Goal: Information Seeking & Learning: Learn about a topic

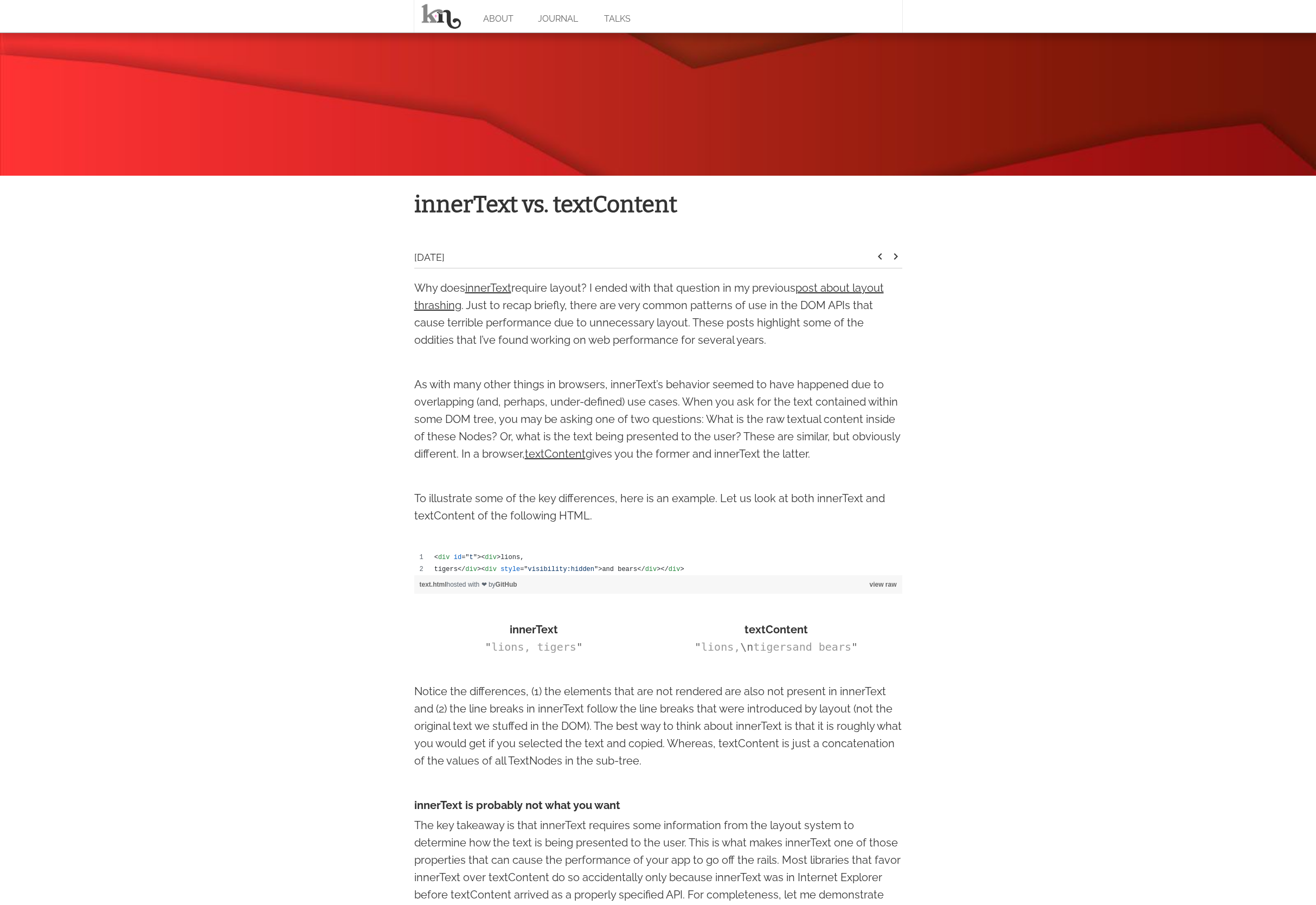
scroll to position [185, 0]
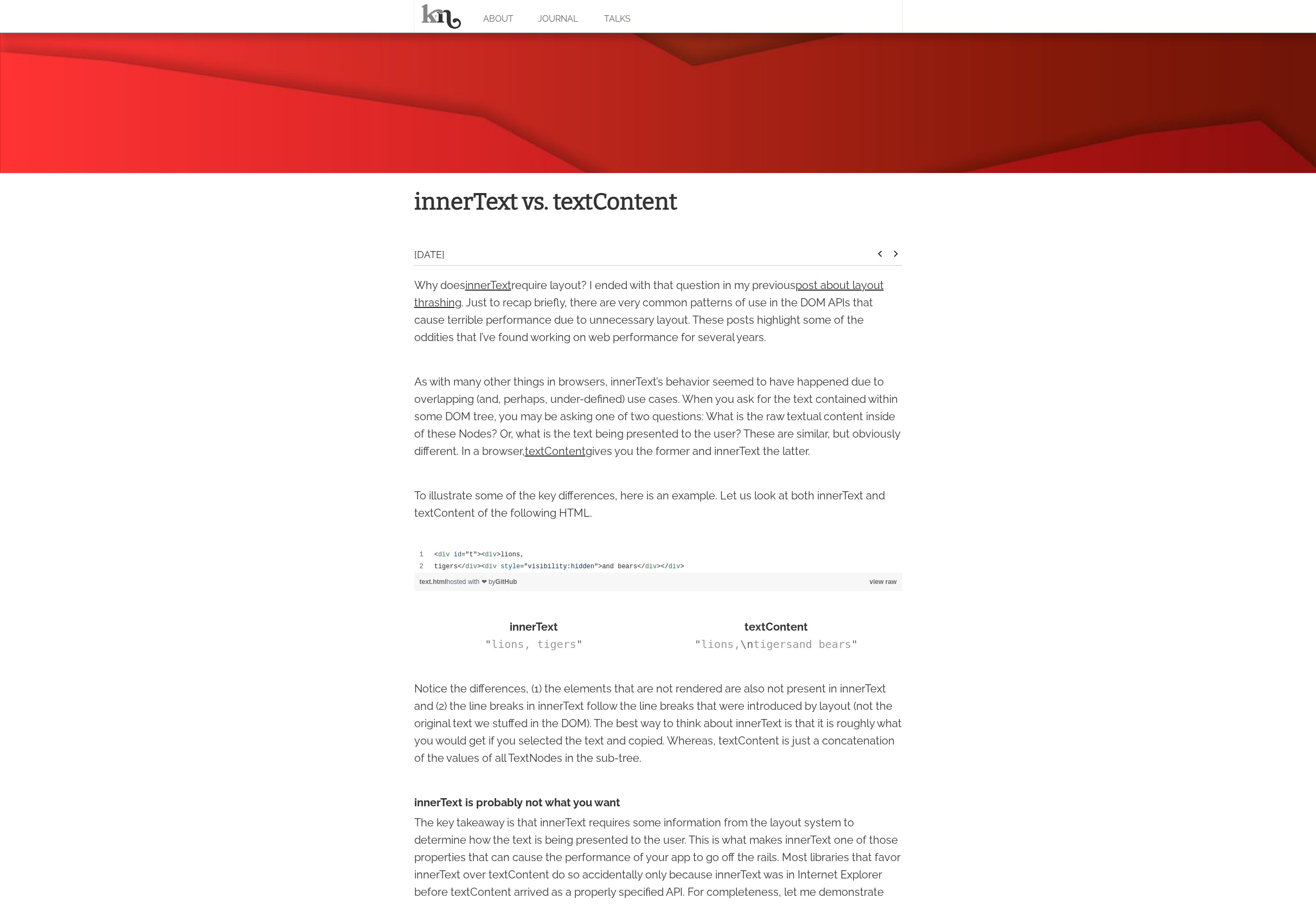
click at [775, 630] on div "textContent" at bounding box center [776, 627] width 239 height 18
click at [776, 630] on div "textContent" at bounding box center [776, 627] width 239 height 18
click at [553, 626] on div "innerText" at bounding box center [534, 627] width 239 height 18
click at [553, 625] on div "innerText" at bounding box center [534, 627] width 239 height 18
copy div "innerText"
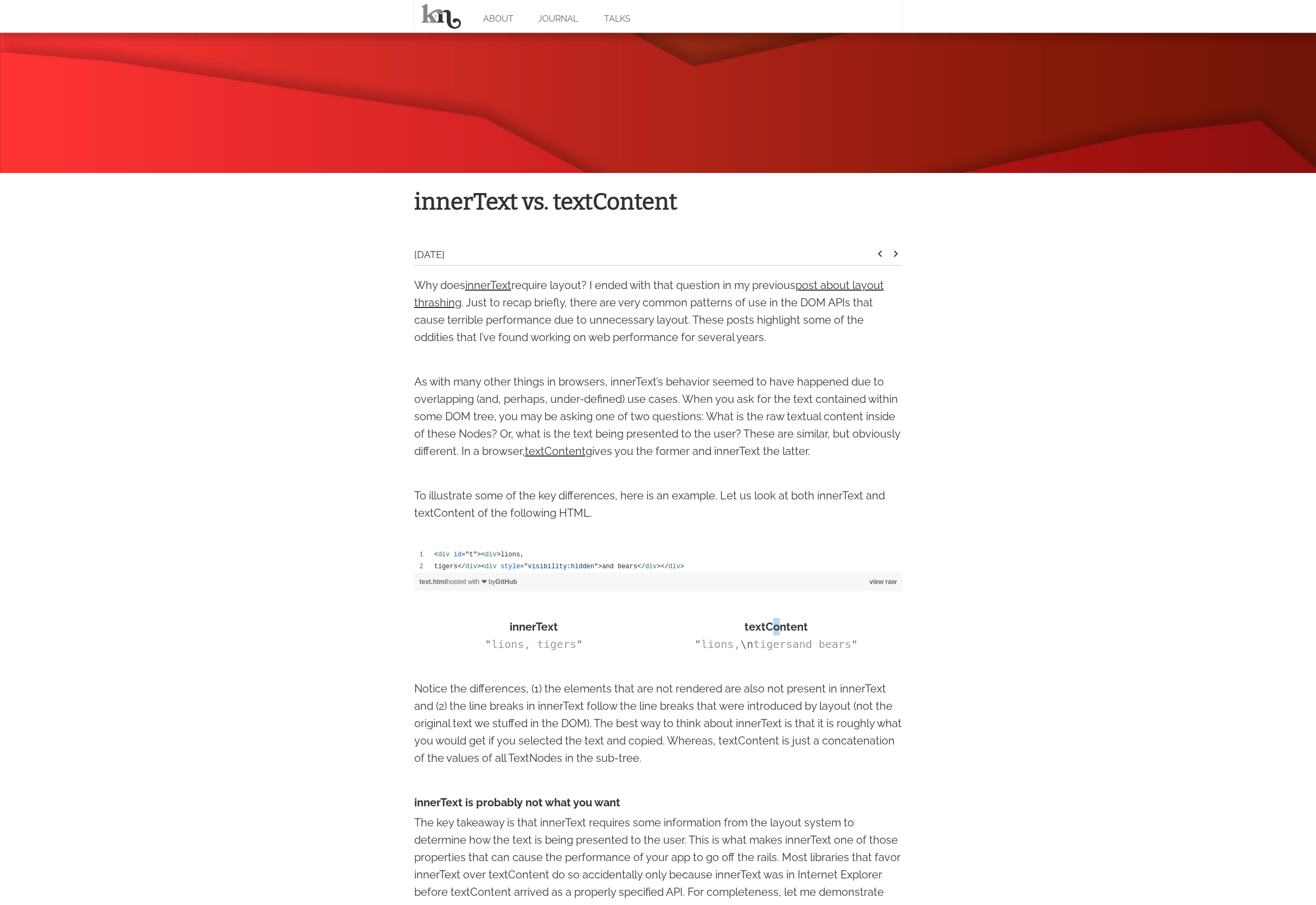
click at [776, 632] on div "textContent" at bounding box center [776, 627] width 239 height 18
click at [795, 639] on div "" lions, \n tigersand bears "" at bounding box center [776, 644] width 239 height 18
click at [788, 628] on div "textContent" at bounding box center [776, 627] width 239 height 18
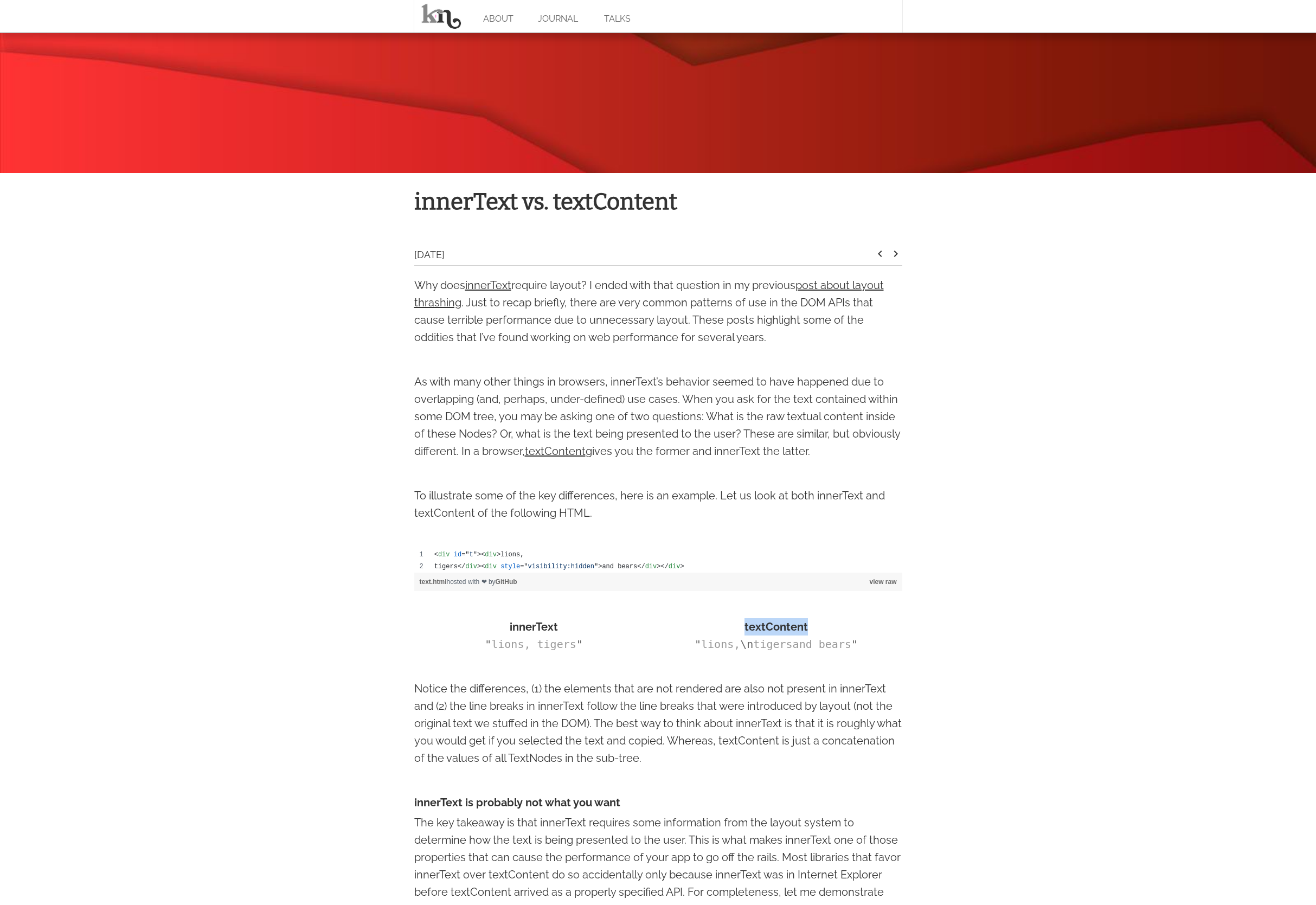
copy div "textContent"
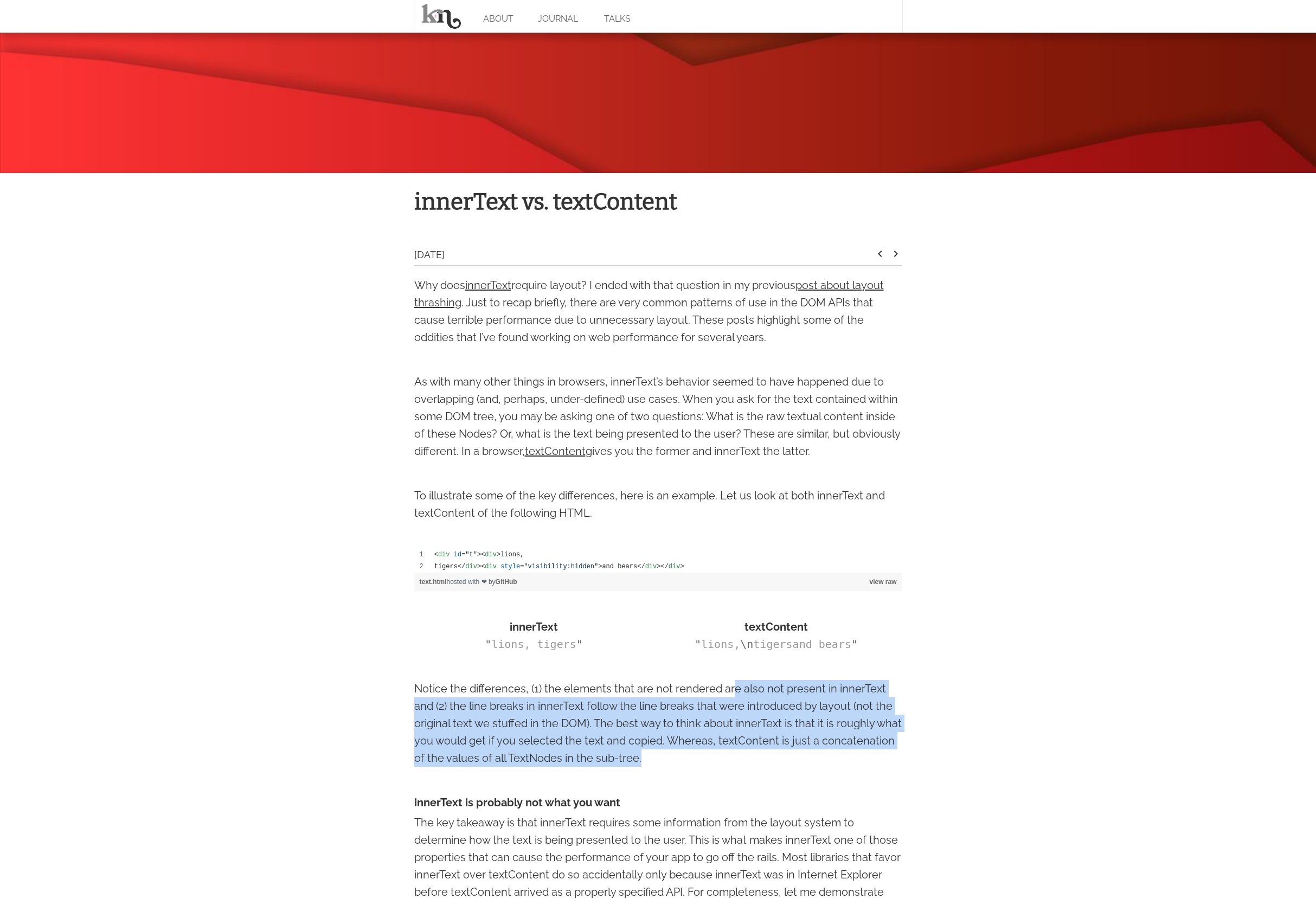
drag, startPoint x: 732, startPoint y: 699, endPoint x: 727, endPoint y: 757, distance: 58.2
click at [727, 757] on p "Notice the differences, (1) the elements that are not rendered are also not pre…" at bounding box center [658, 723] width 488 height 87
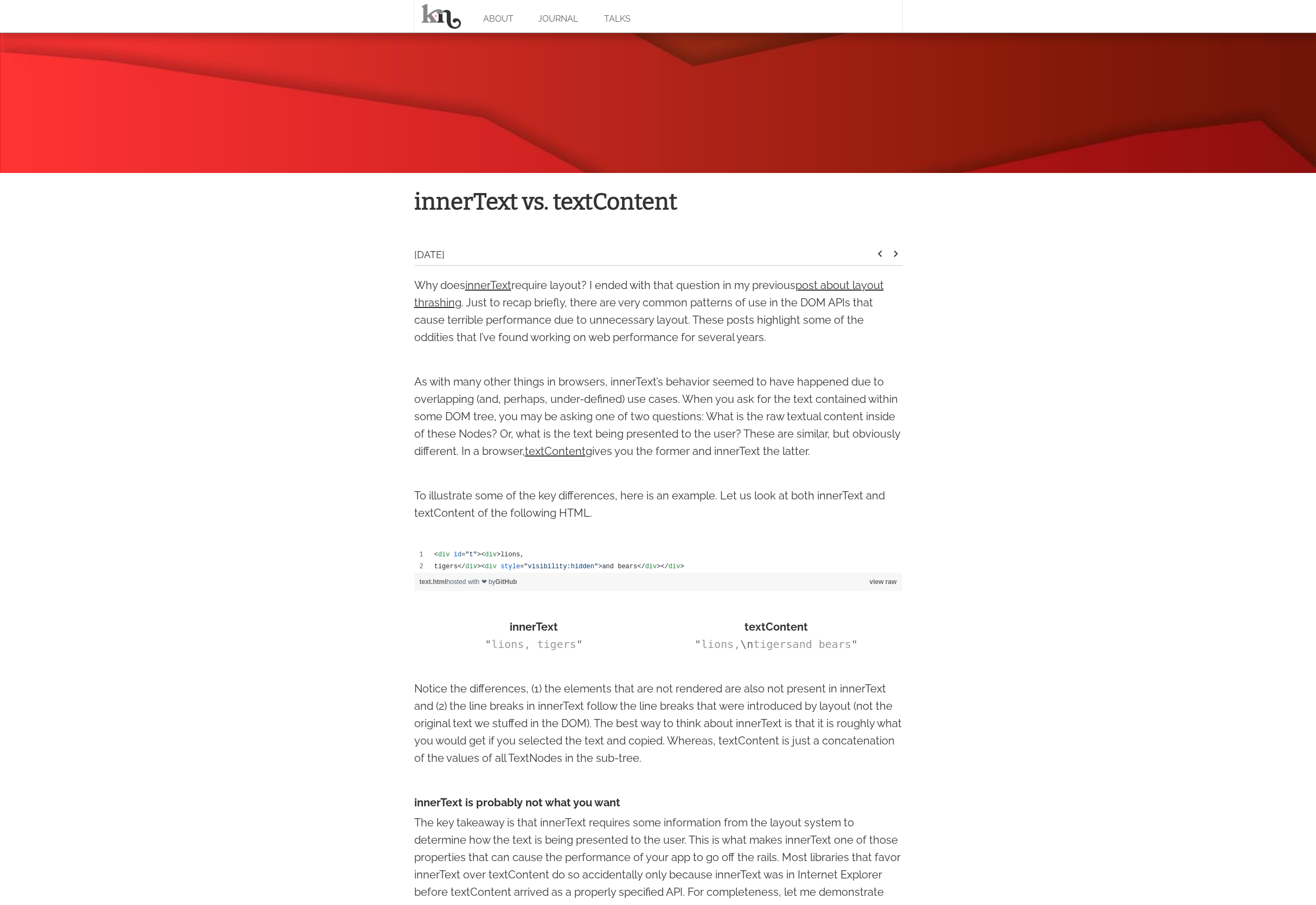
click at [726, 757] on p "Notice the differences, (1) the elements that are not rendered are also not pre…" at bounding box center [658, 723] width 488 height 87
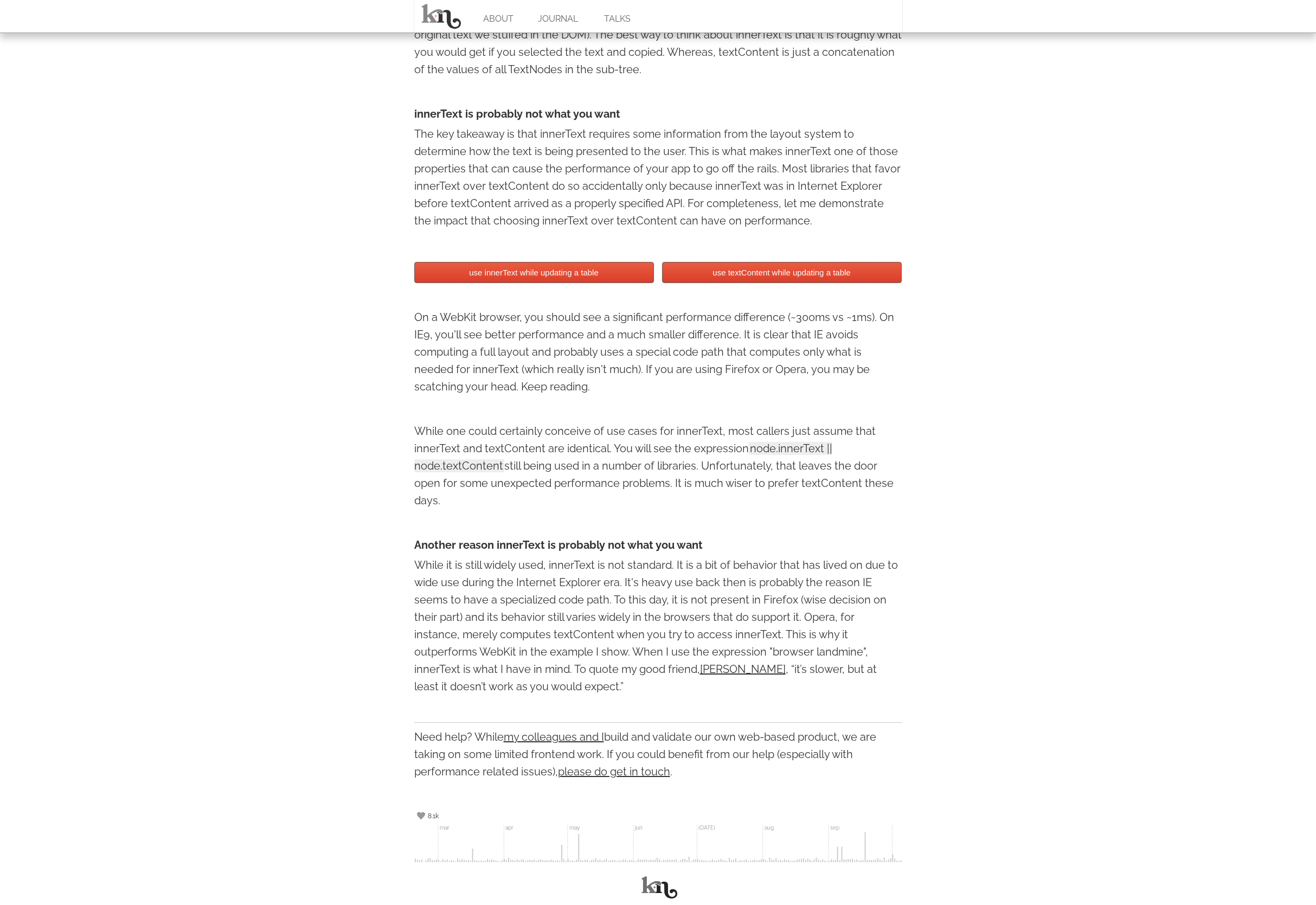
scroll to position [877, 0]
click at [904, 300] on div "innerText vs. textContent [DATE] keyboard_arrow_left keyboard_arrow_right Why d…" at bounding box center [658, 178] width 510 height 1367
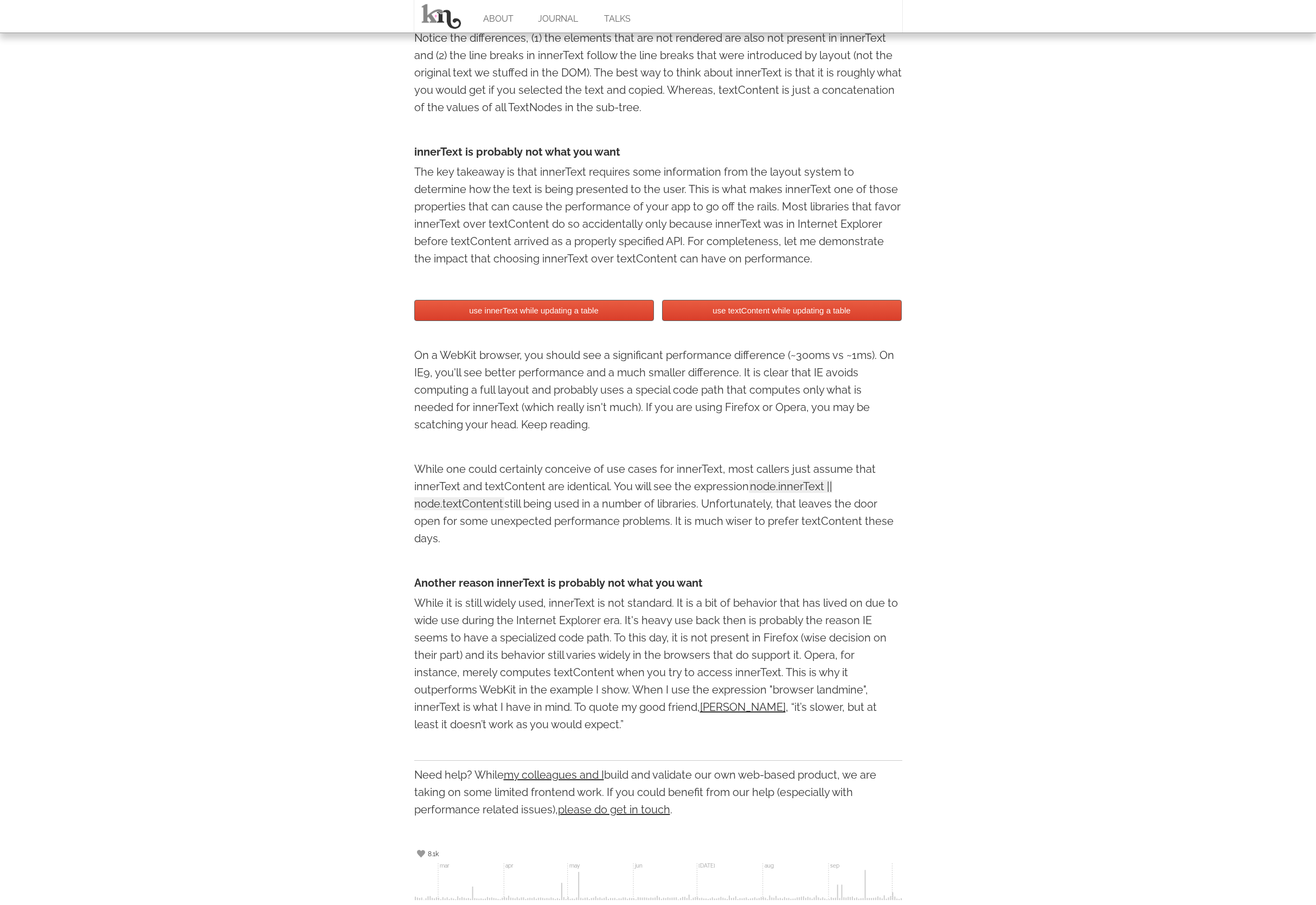
scroll to position [817, 0]
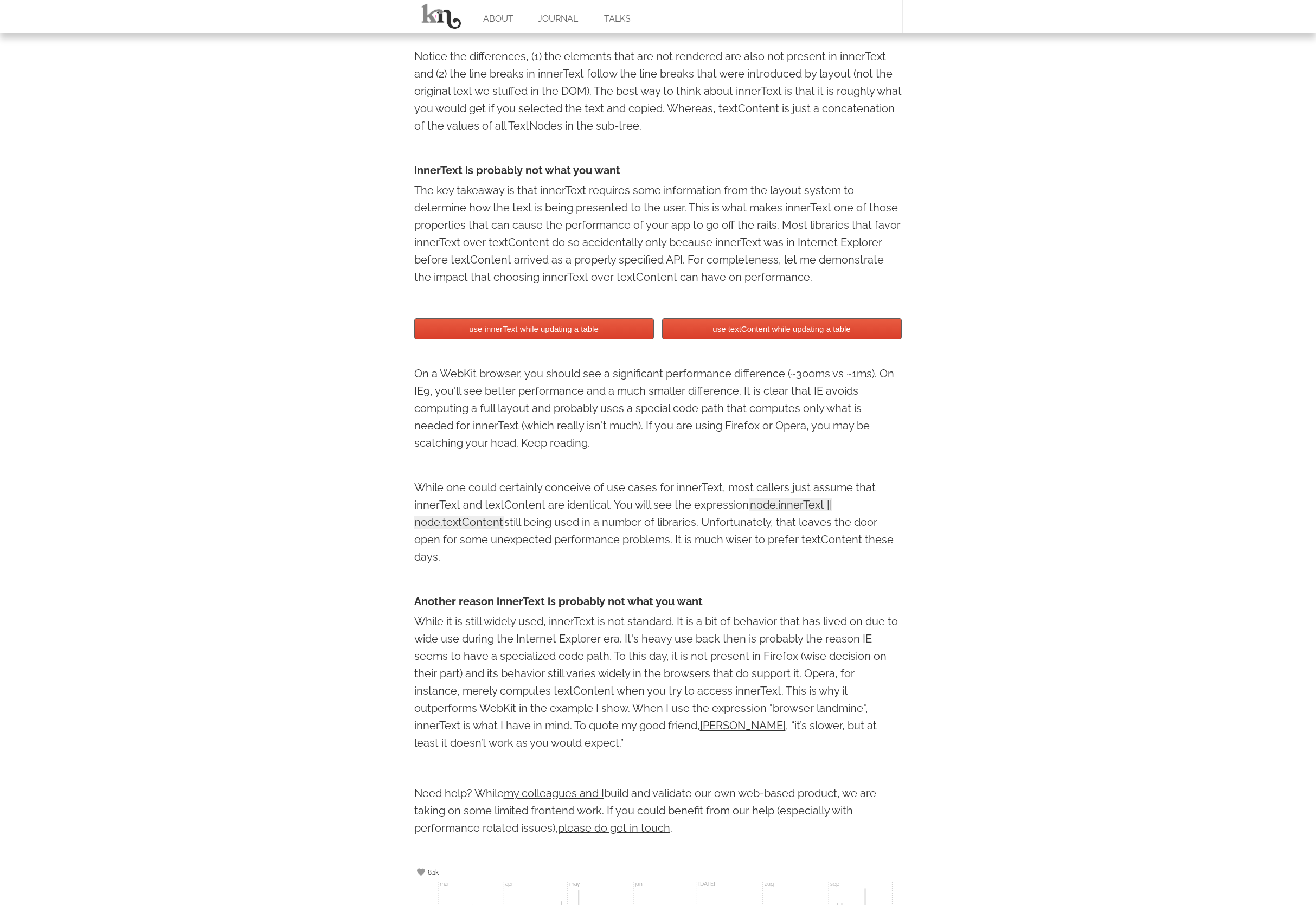
click at [575, 333] on button "use innerText while updating a table" at bounding box center [534, 329] width 239 height 21
click at [689, 331] on button "use textContent while updating a table" at bounding box center [781, 329] width 239 height 21
click at [689, 331] on button "use textContent while updating a table" at bounding box center [781, 329] width 239 height 21
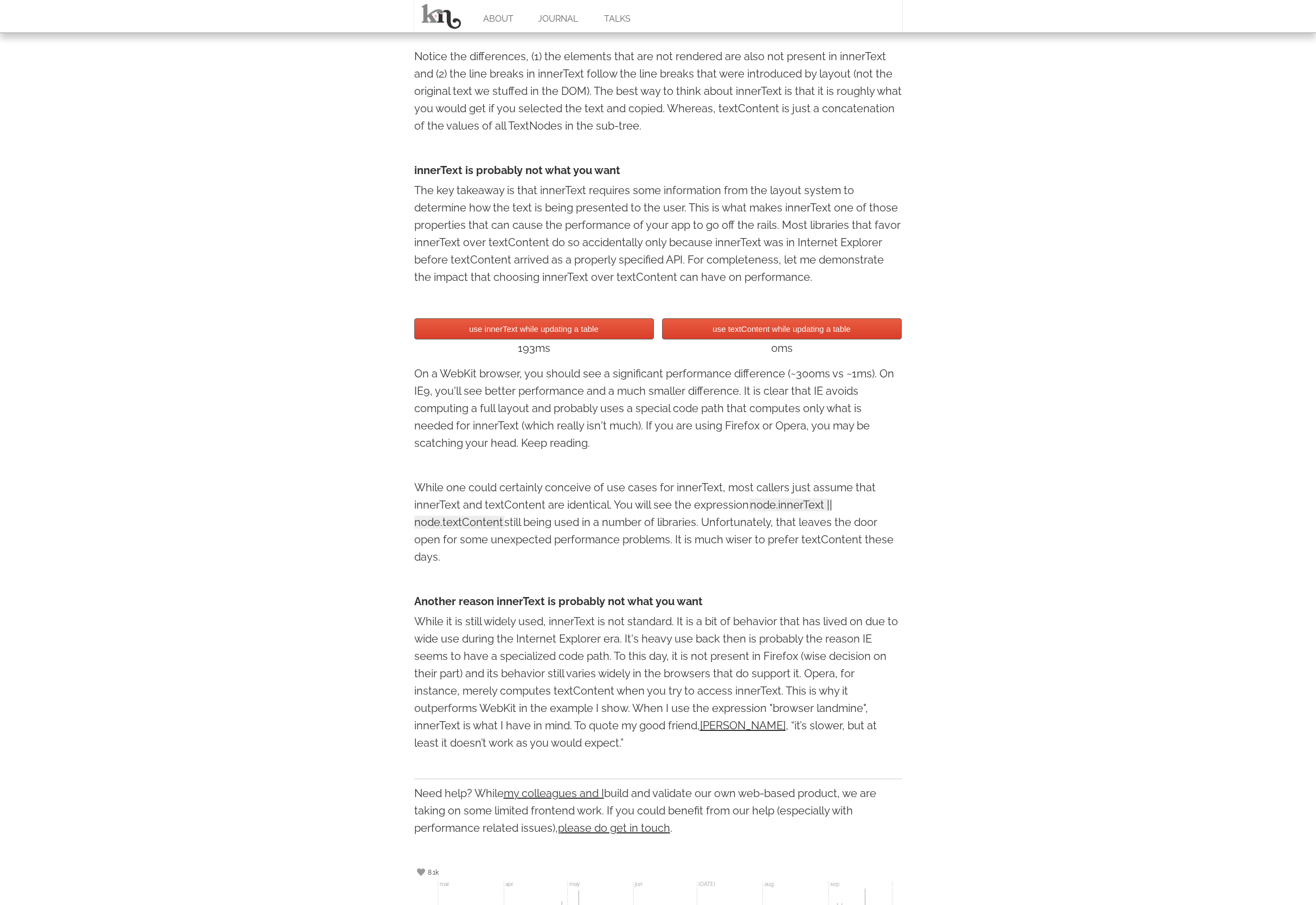
click at [689, 331] on button "use textContent while updating a table" at bounding box center [781, 329] width 239 height 21
click at [608, 325] on button "use innerText while updating a table" at bounding box center [534, 329] width 239 height 21
click at [609, 326] on button "use innerText while updating a table" at bounding box center [534, 329] width 239 height 21
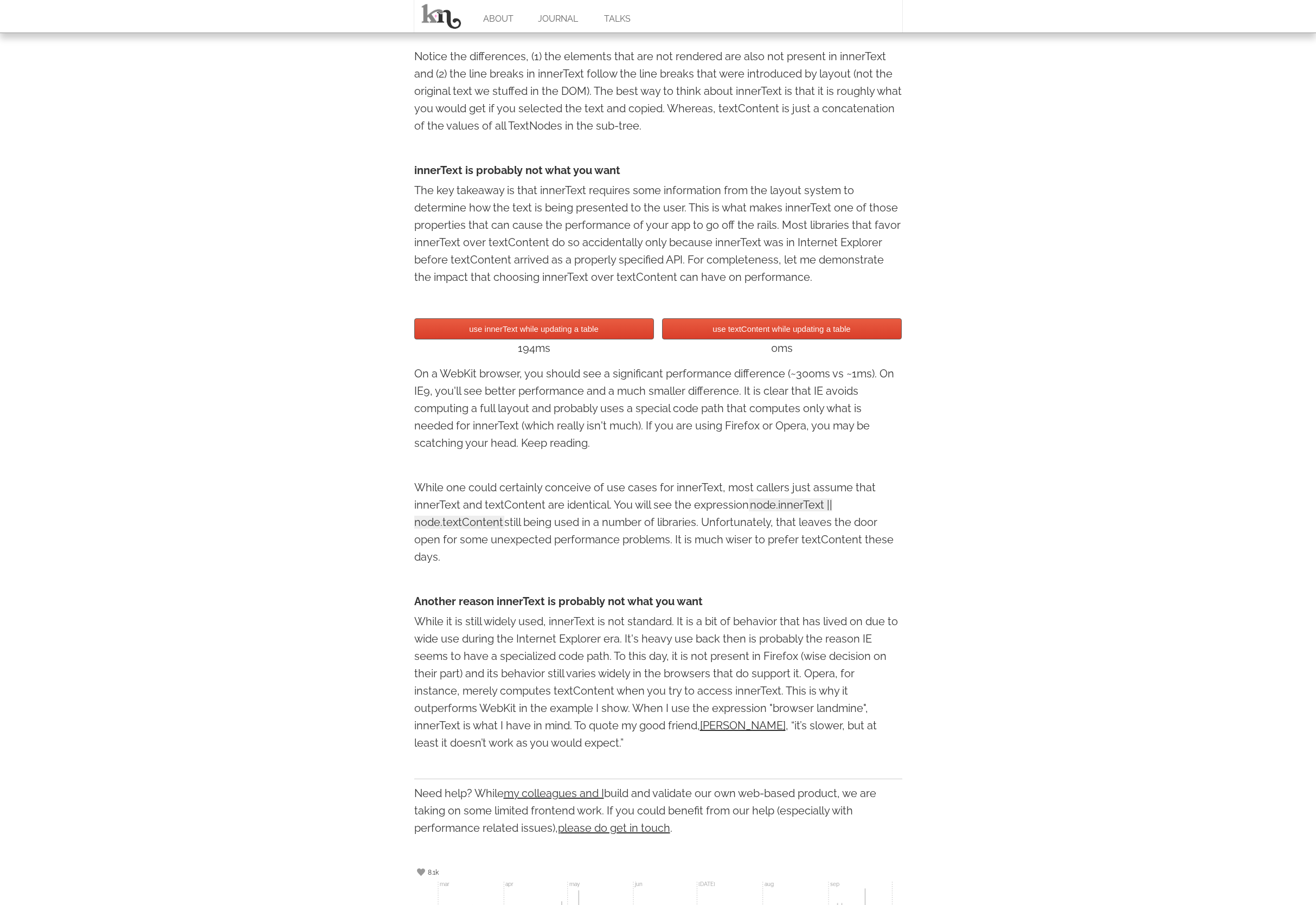
click at [609, 326] on button "use innerText while updating a table" at bounding box center [534, 329] width 239 height 21
click at [610, 329] on button "use innerText while updating a table" at bounding box center [534, 329] width 239 height 21
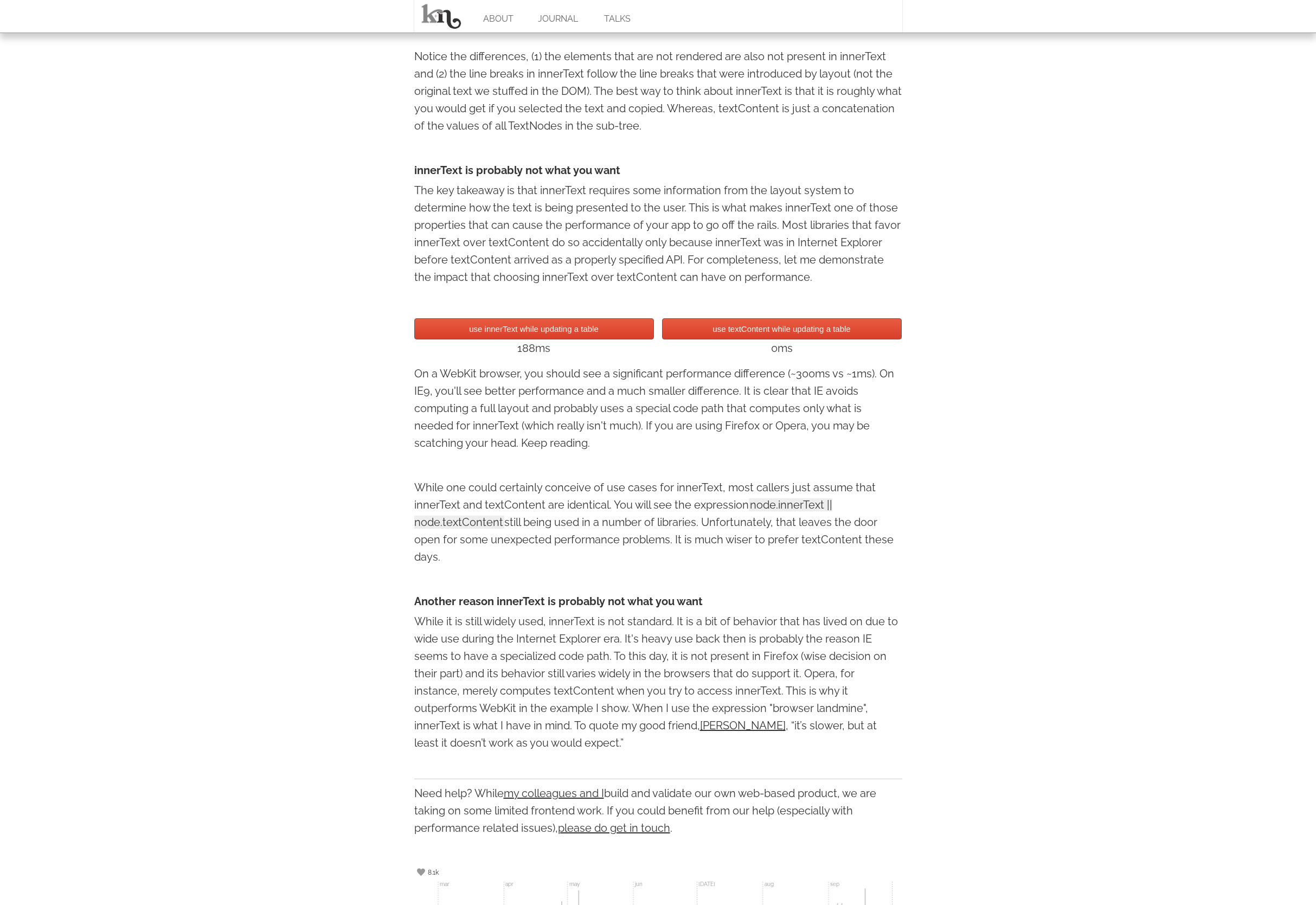
click at [610, 329] on button "use innerText while updating a table" at bounding box center [534, 329] width 239 height 21
click at [609, 329] on button "use innerText while updating a table" at bounding box center [534, 329] width 239 height 21
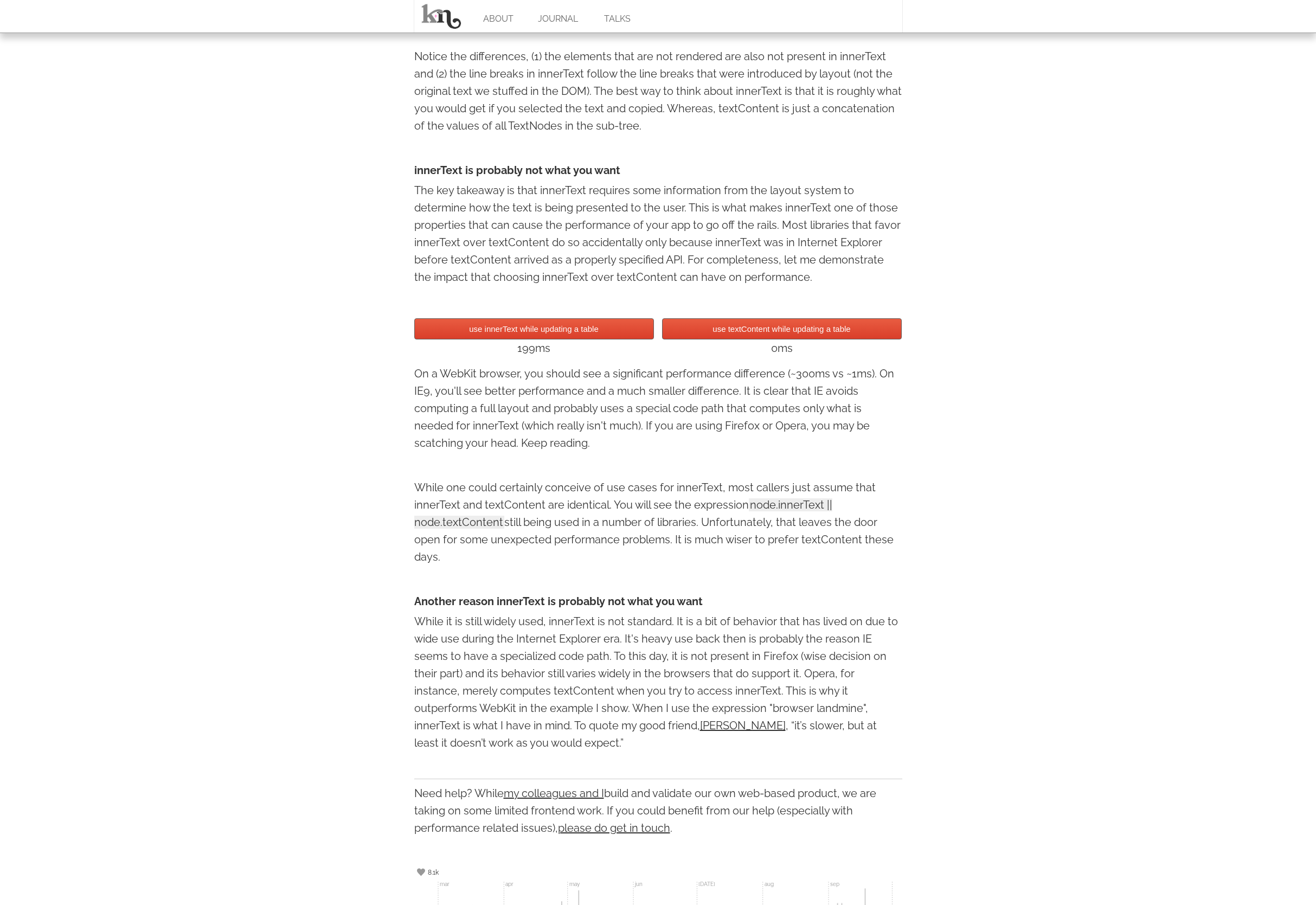
click at [609, 329] on button "use innerText while updating a table" at bounding box center [534, 329] width 239 height 21
click at [721, 329] on button "use textContent while updating a table" at bounding box center [781, 329] width 239 height 21
click at [721, 329] on button "use textContent while updating a table" at bounding box center [781, 329] width 239 height 21
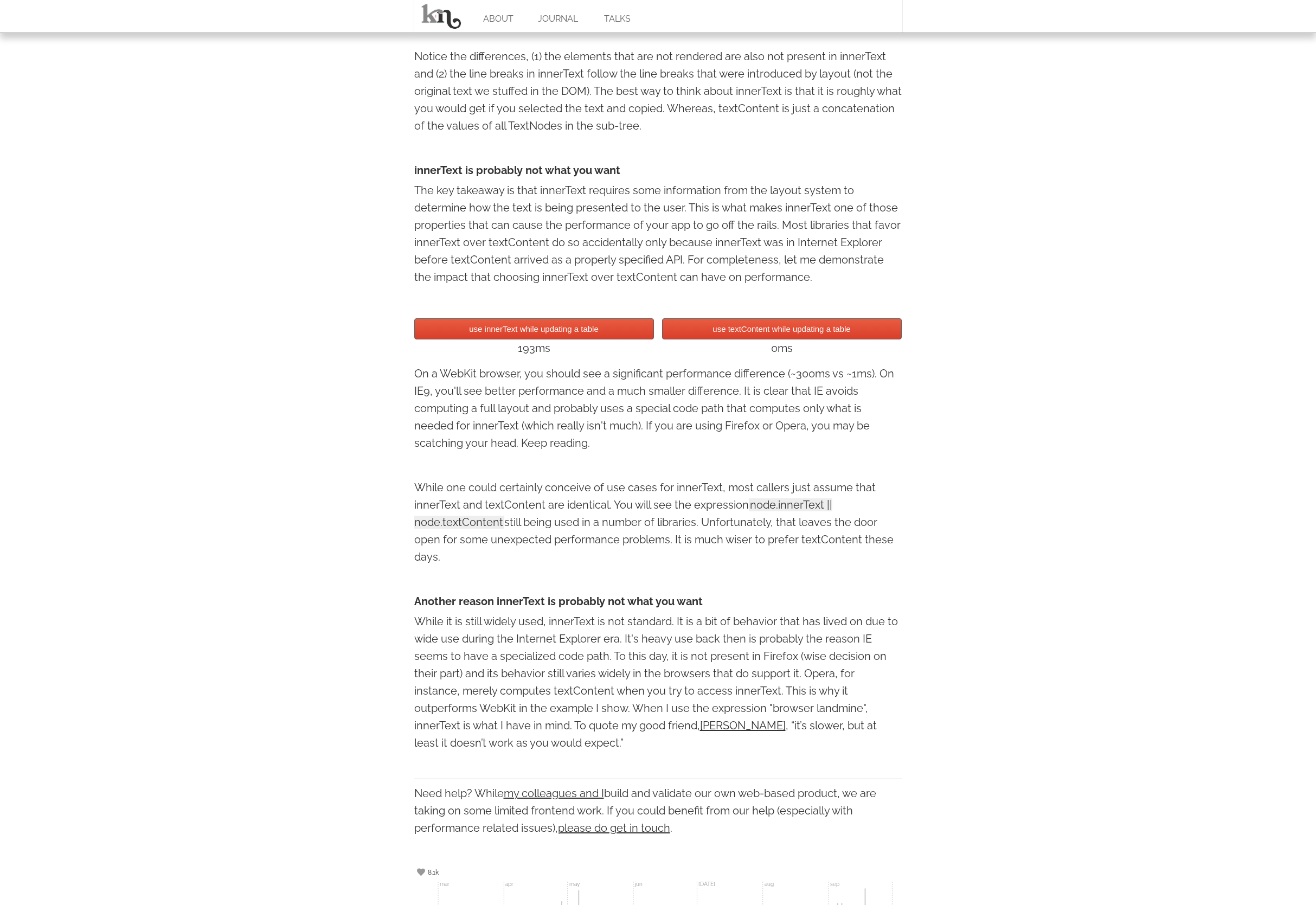
click at [721, 329] on button "use textContent while updating a table" at bounding box center [781, 329] width 239 height 21
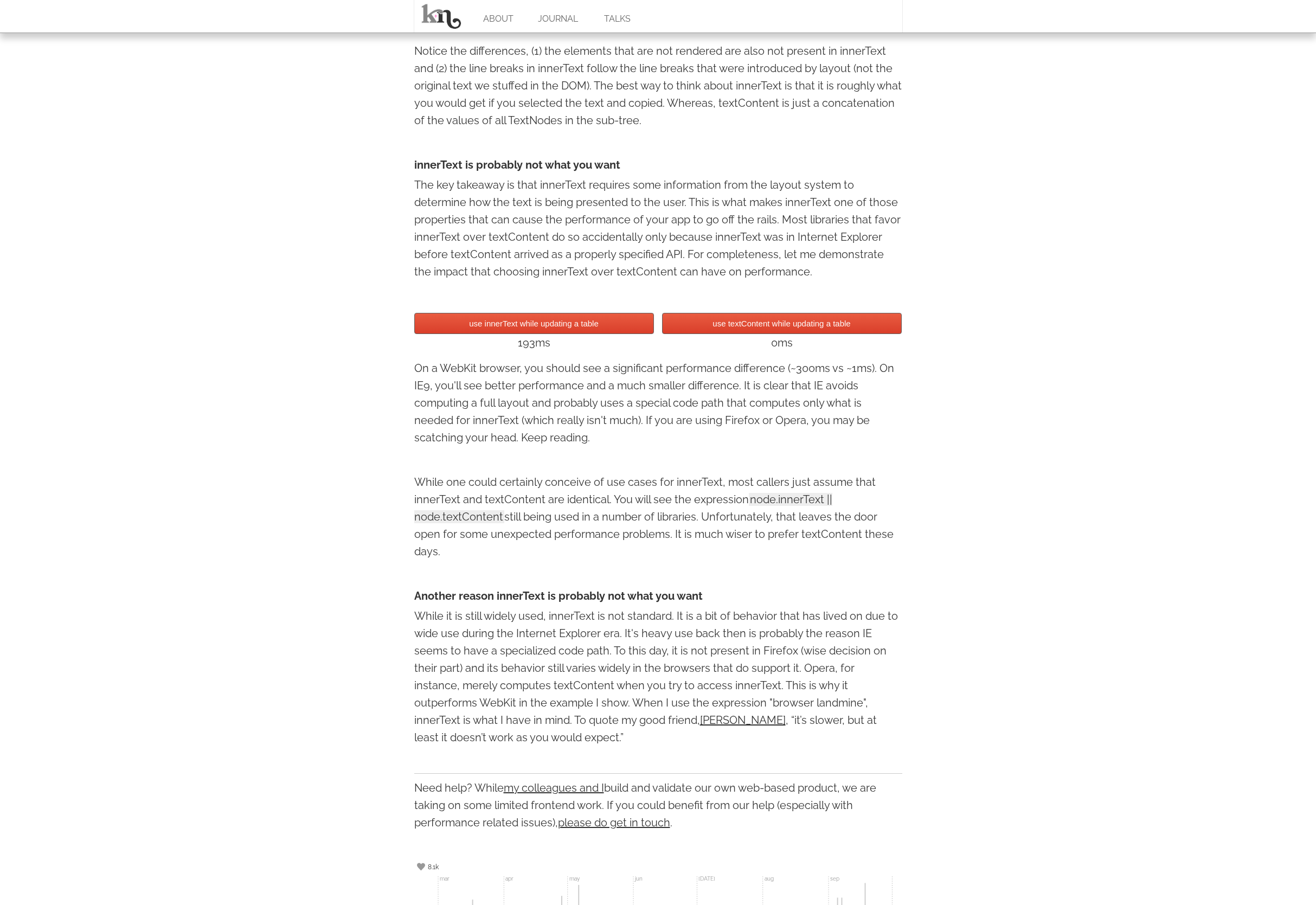
click at [802, 444] on p "On a WebKit browser, you should see a significant performance difference (~300m…" at bounding box center [658, 403] width 488 height 87
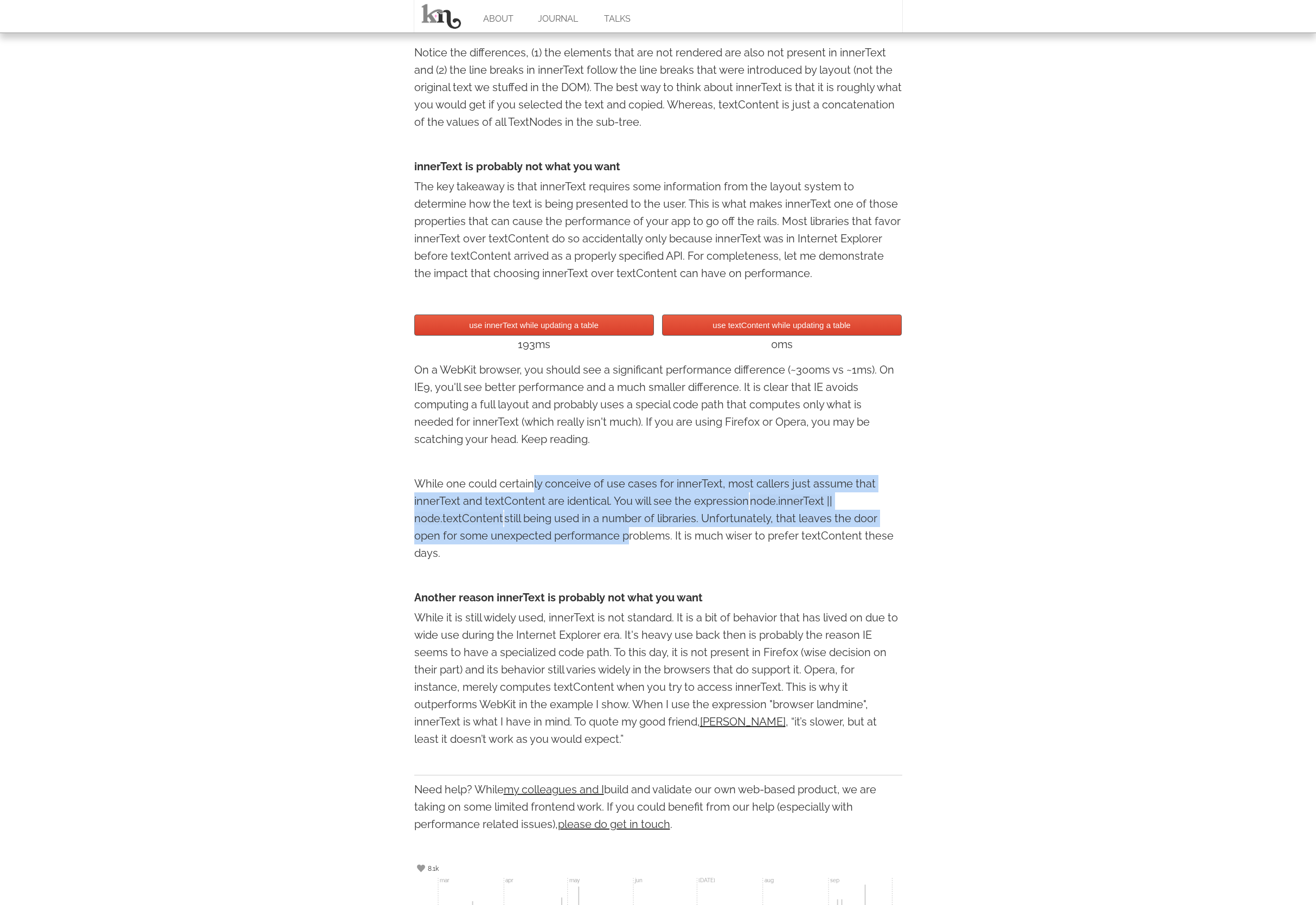
drag, startPoint x: 533, startPoint y: 483, endPoint x: 622, endPoint y: 548, distance: 110.2
click at [620, 546] on p "While one could certainly conceive of use cases for innerText, most callers jus…" at bounding box center [658, 518] width 488 height 87
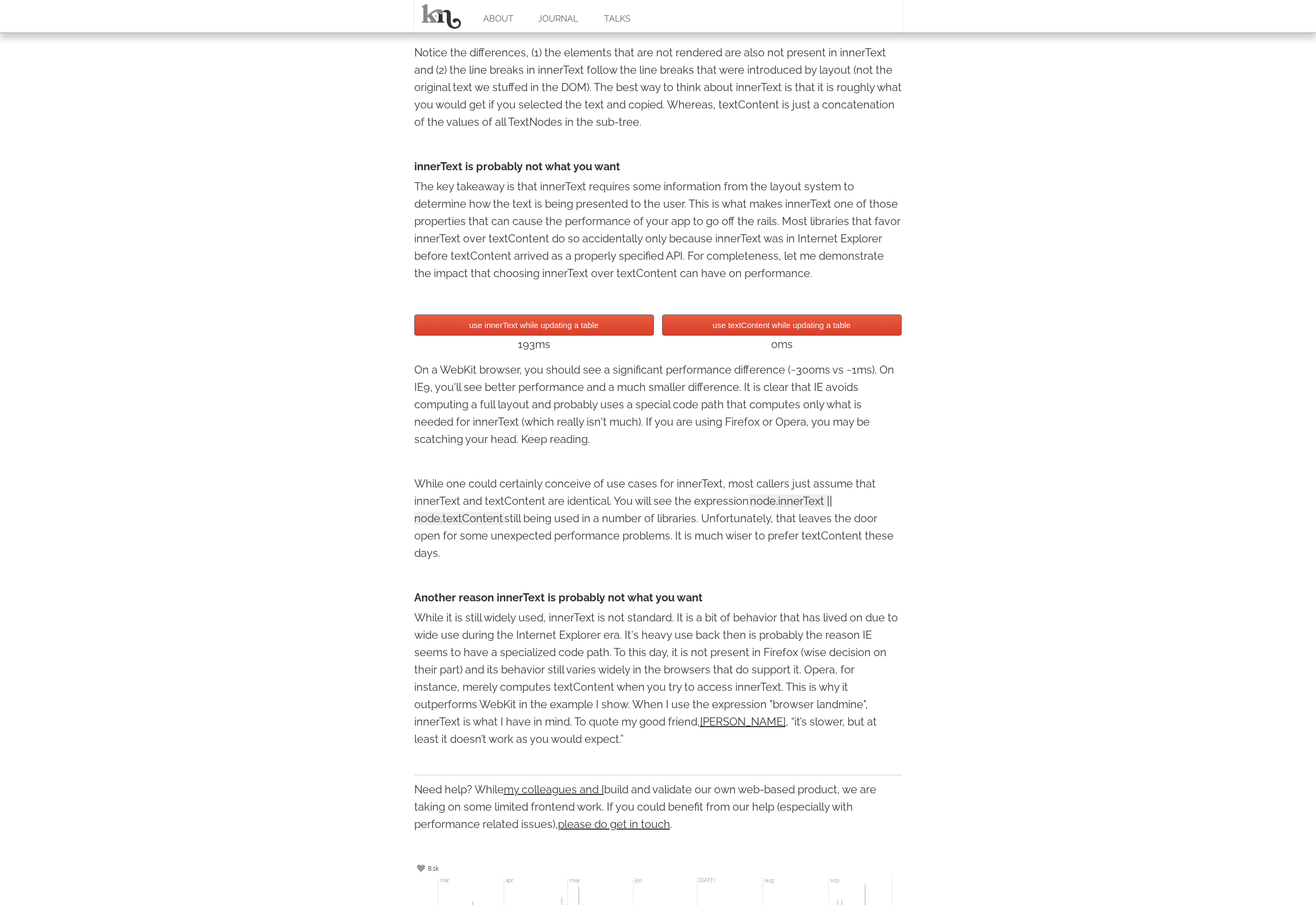
click at [622, 549] on p "While one could certainly conceive of use cases for innerText, most callers jus…" at bounding box center [658, 518] width 488 height 87
drag, startPoint x: 603, startPoint y: 550, endPoint x: 589, endPoint y: 480, distance: 71.4
click at [589, 480] on p "While one could certainly conceive of use cases for innerText, most callers jus…" at bounding box center [658, 518] width 488 height 87
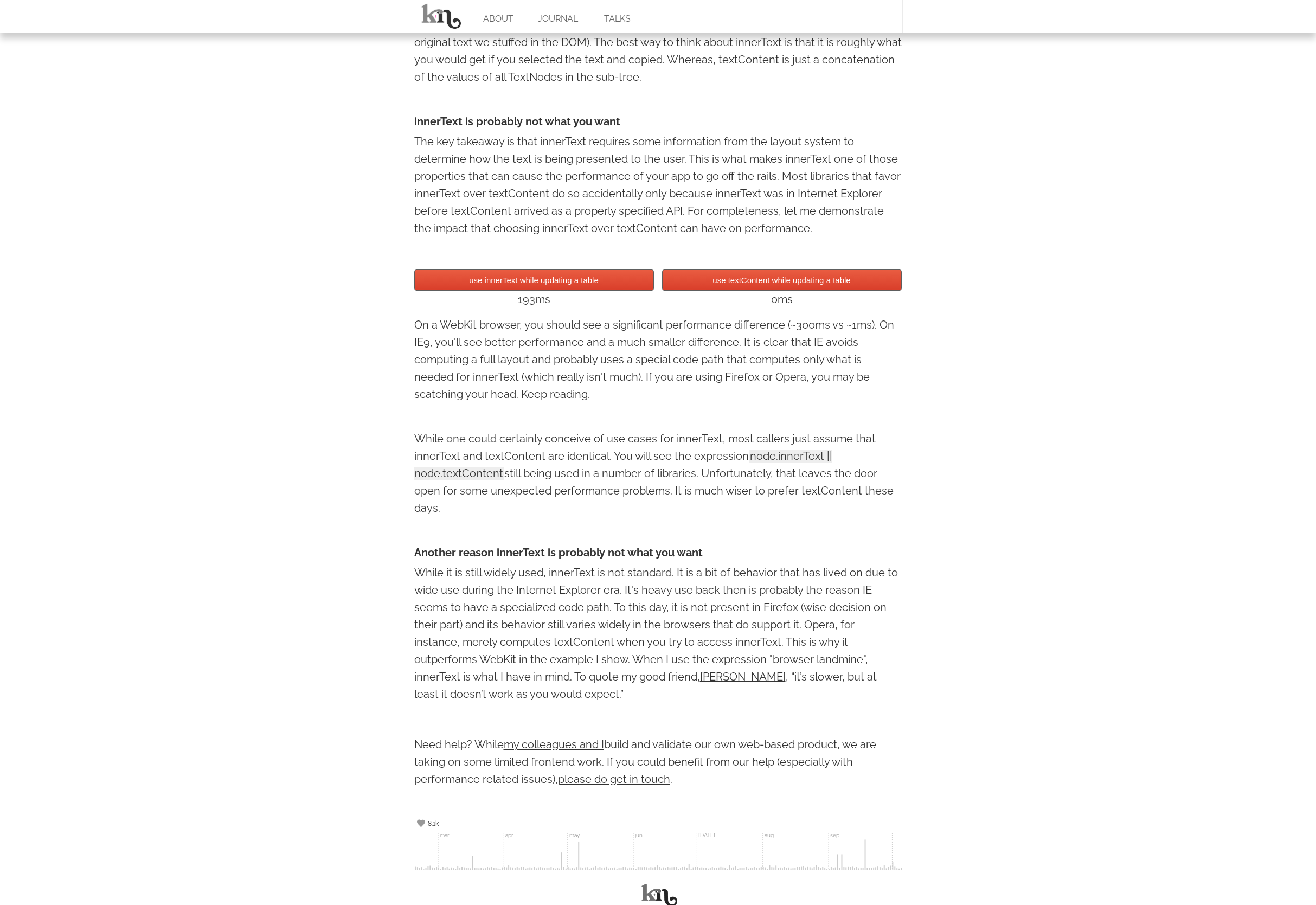
scroll to position [877, 0]
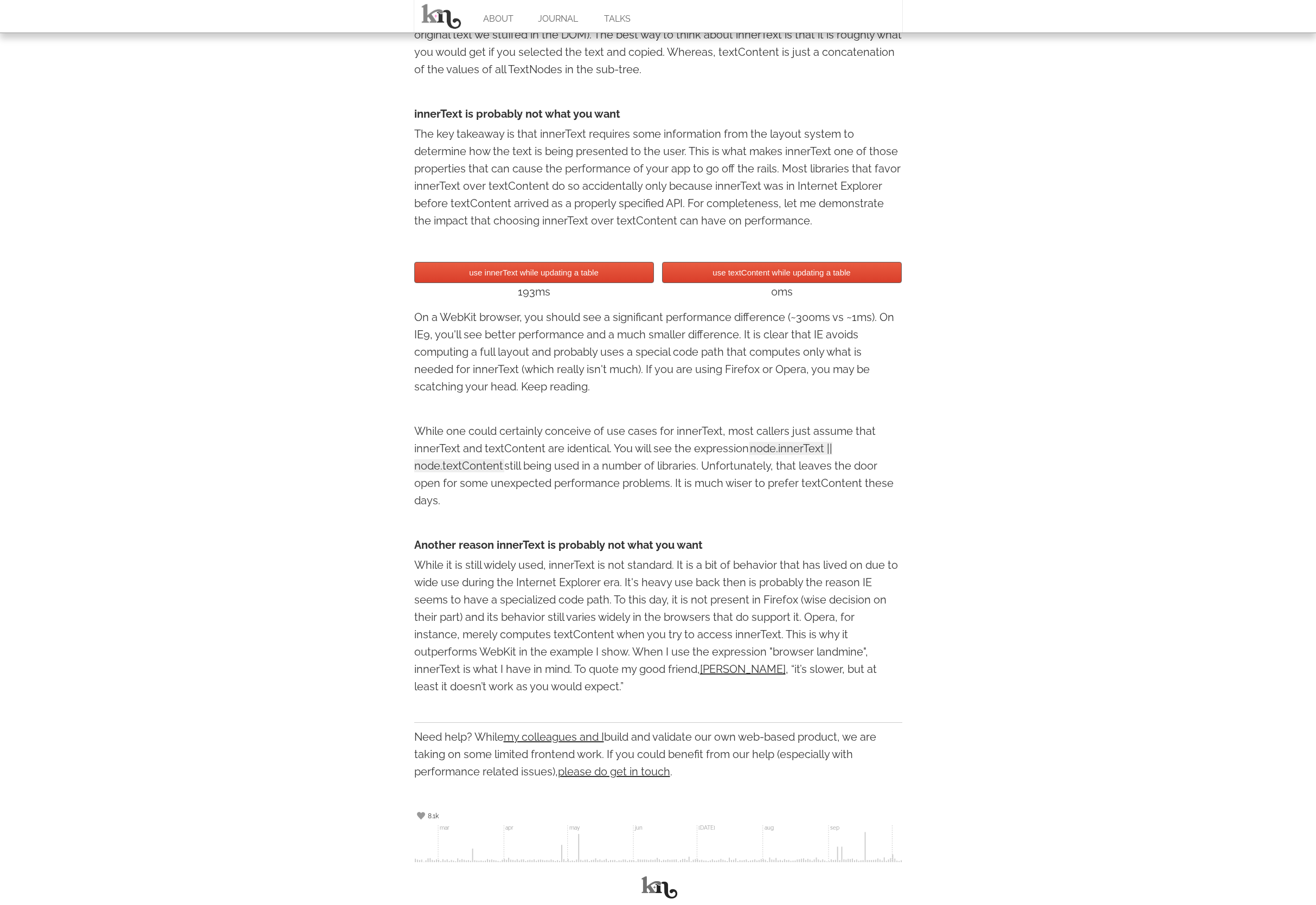
click at [562, 304] on div "use innerText while updating a table use textContent while updating a table 193…" at bounding box center [658, 281] width 488 height 49
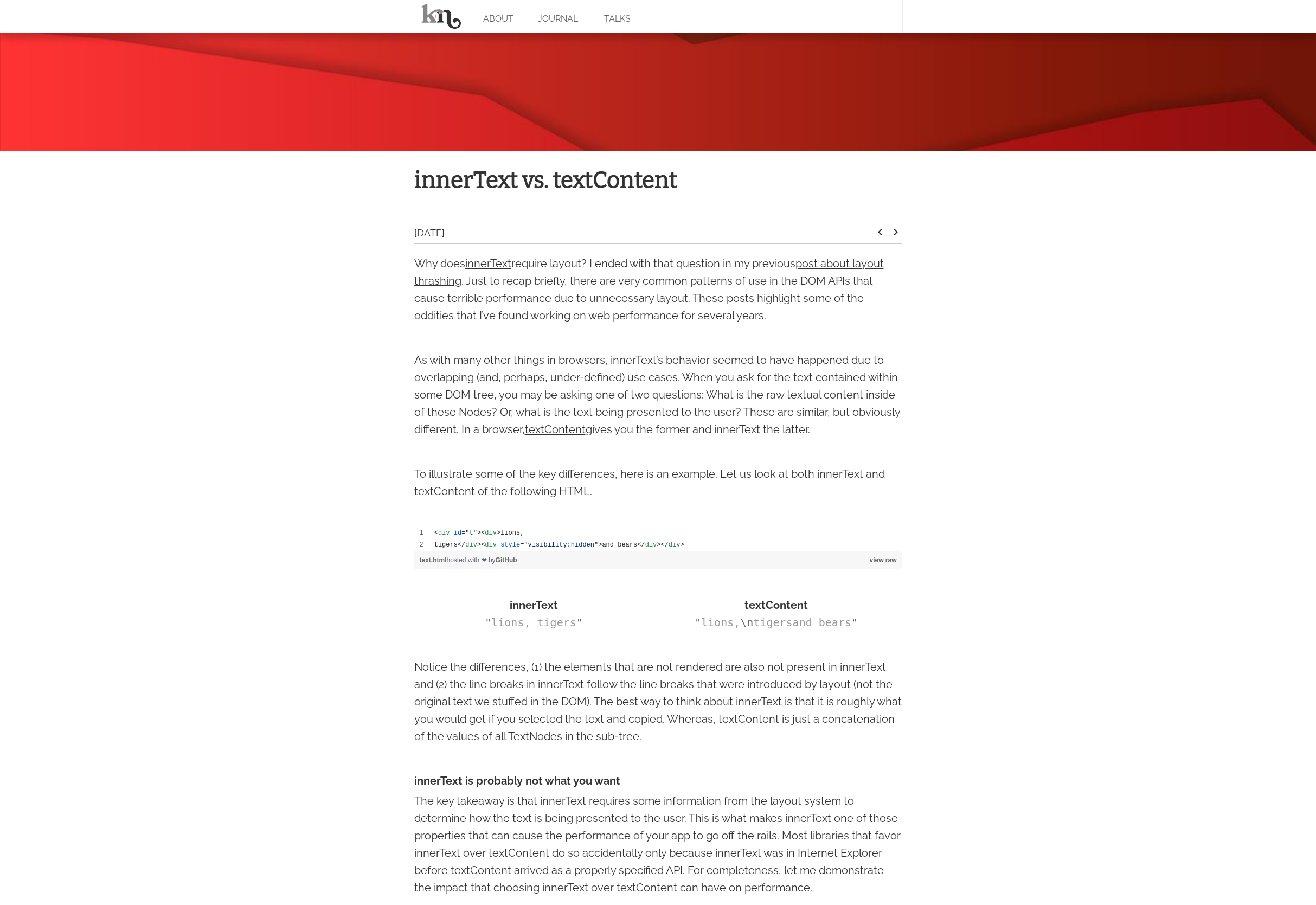
scroll to position [195, 0]
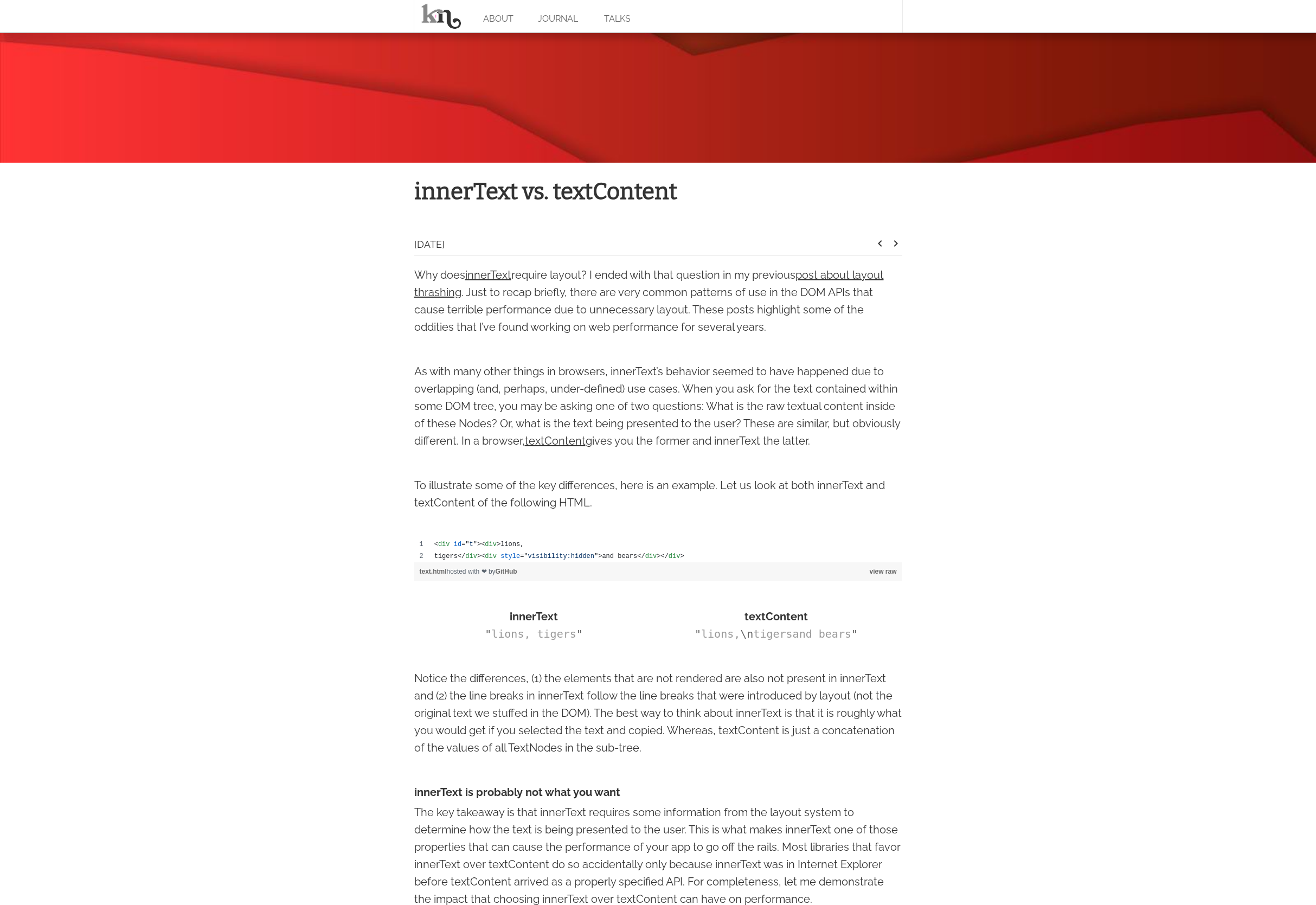
click at [617, 182] on h1 "innerText vs. textContent" at bounding box center [658, 191] width 488 height 36
copy h1 "textContent"
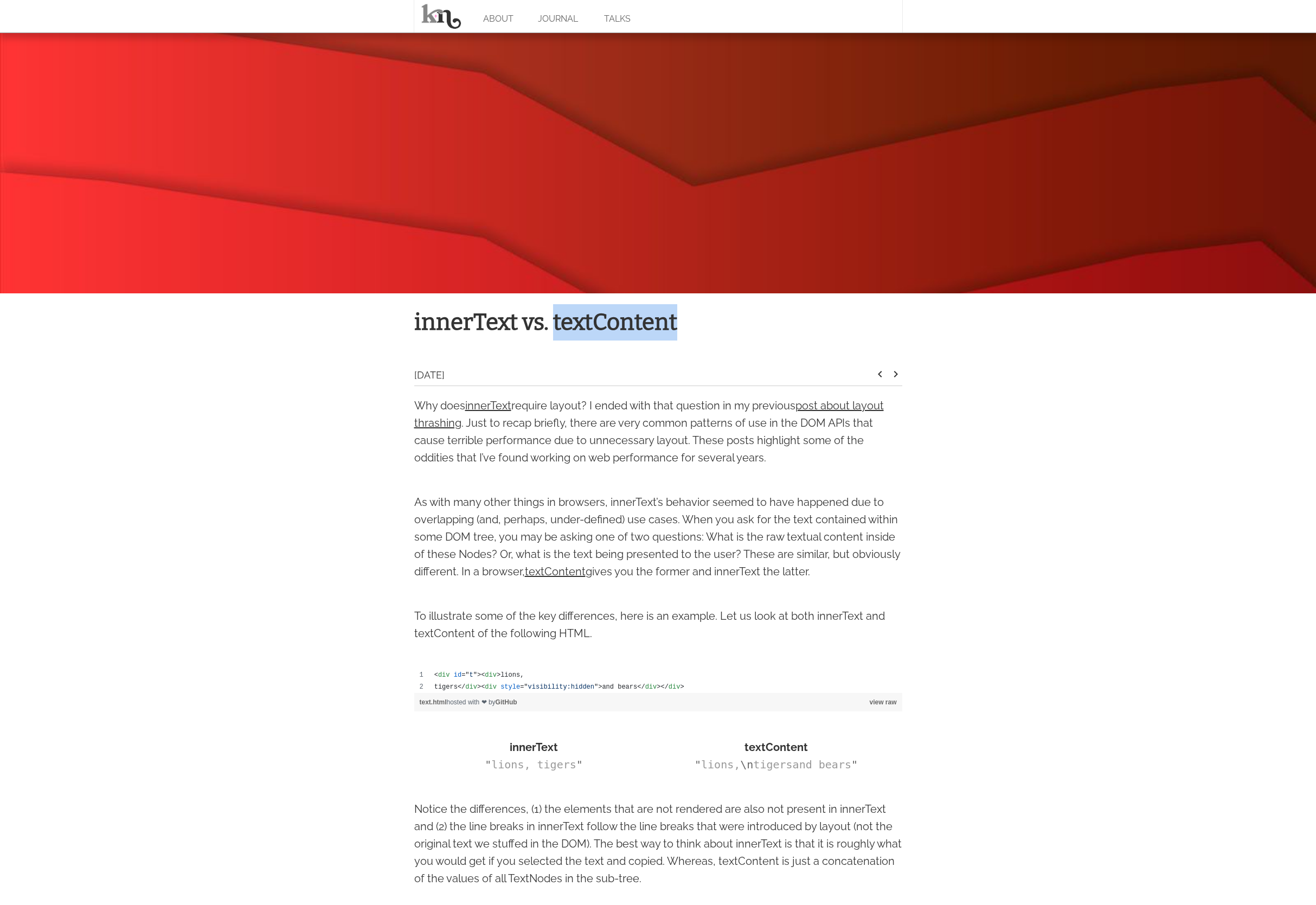
scroll to position [0, 0]
